Goal: Task Accomplishment & Management: Manage account settings

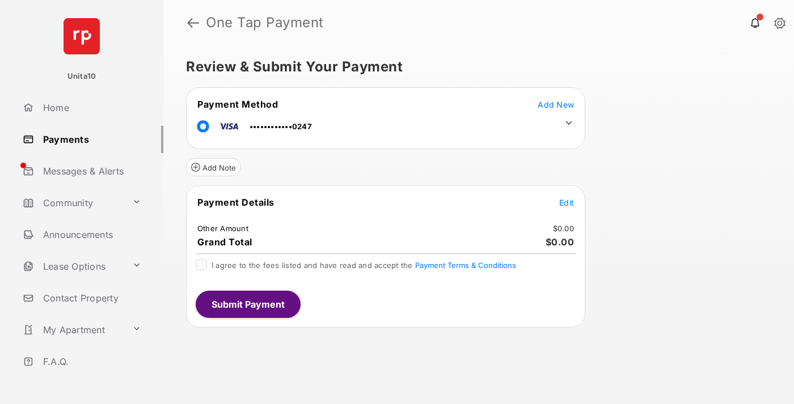
click at [566, 202] on span "Edit" at bounding box center [566, 203] width 15 height 10
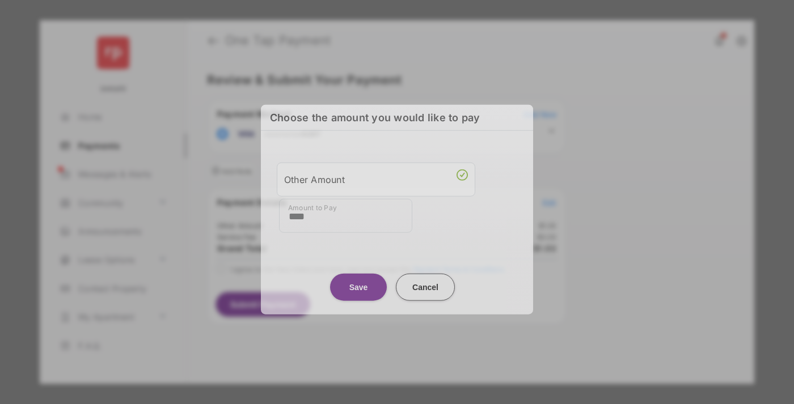
type input "****"
click at [358, 284] on button "Save" at bounding box center [358, 286] width 57 height 27
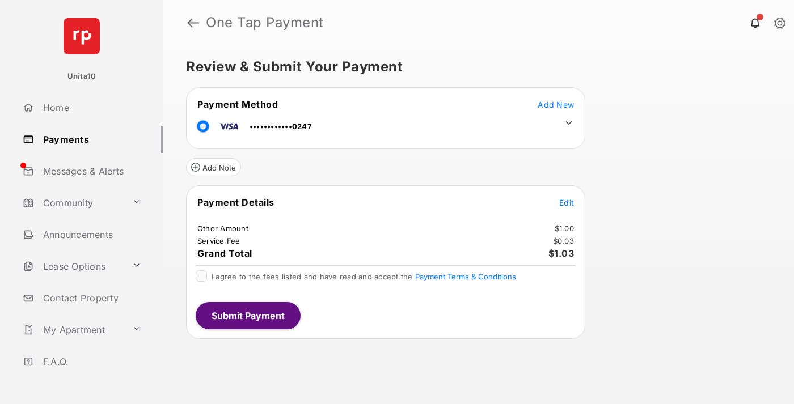
click at [569, 123] on icon at bounding box center [569, 123] width 10 height 10
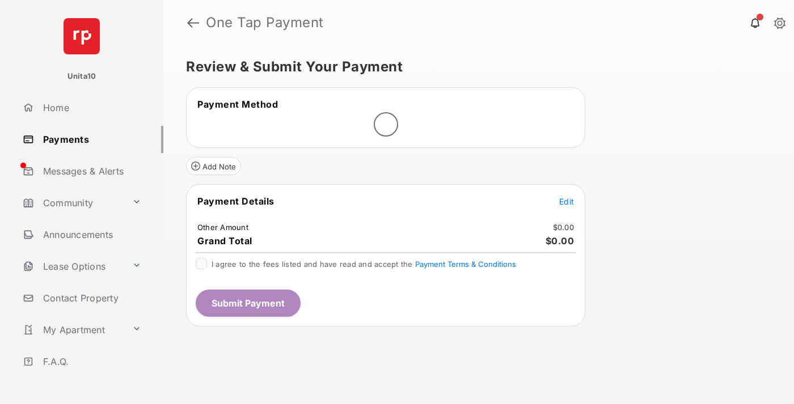
click at [566, 201] on span "Edit" at bounding box center [566, 202] width 15 height 10
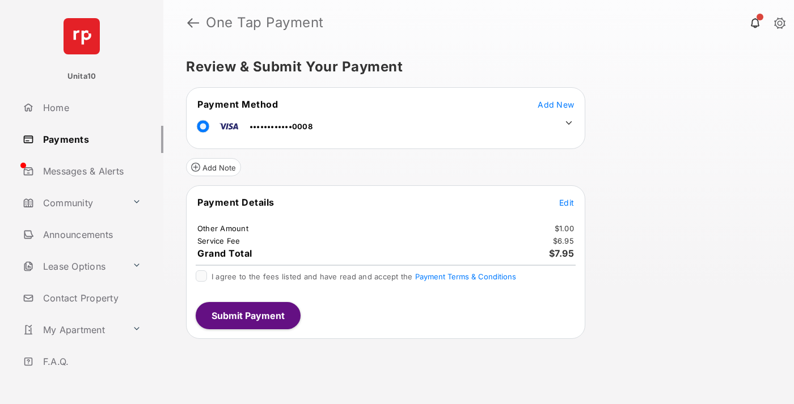
click at [569, 123] on icon at bounding box center [569, 123] width 10 height 10
